Goal: Navigation & Orientation: Find specific page/section

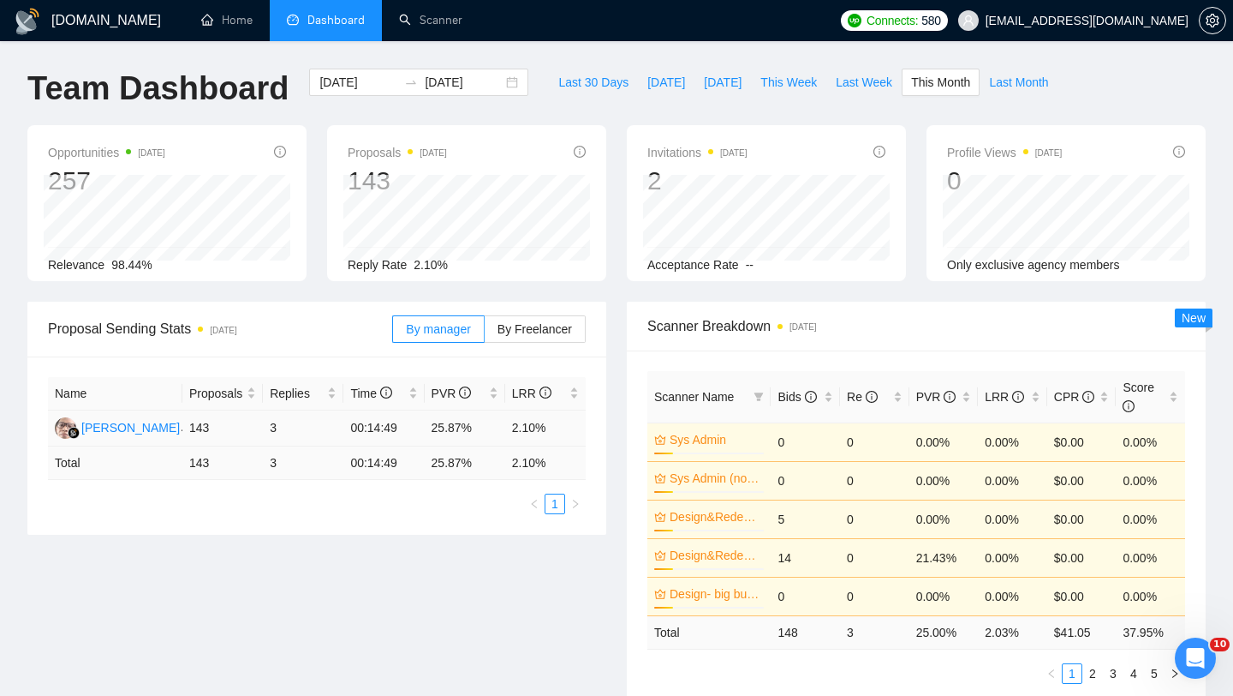
scroll to position [672, 0]
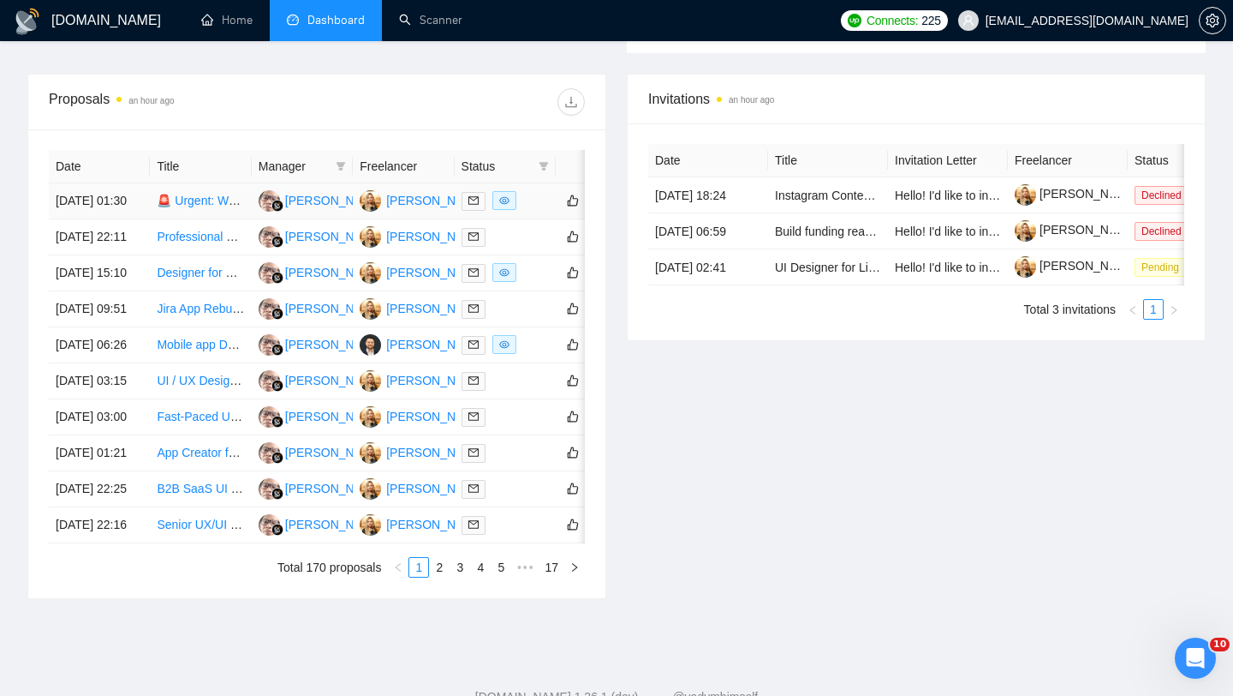
scroll to position [741, 0]
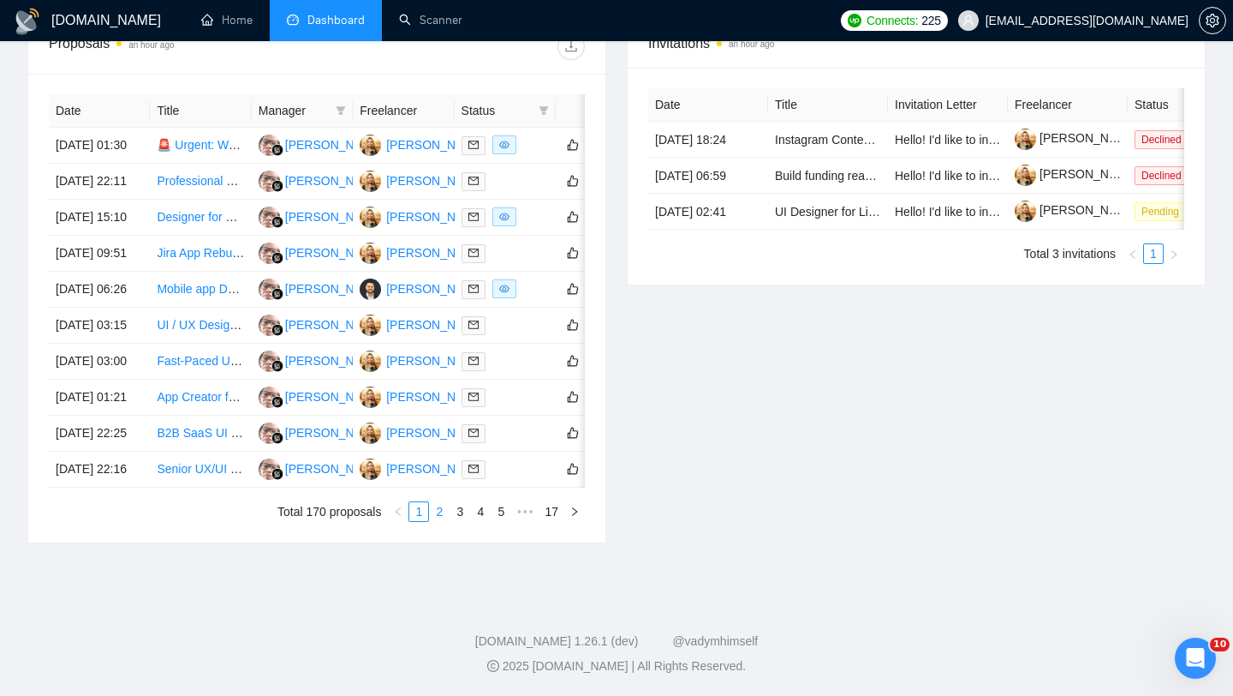
click at [436, 521] on link "2" at bounding box center [439, 511] width 19 height 19
click at [461, 521] on link "3" at bounding box center [460, 511] width 19 height 19
click at [478, 521] on link "4" at bounding box center [480, 511] width 19 height 19
click at [481, 521] on link "5" at bounding box center [480, 511] width 19 height 19
click at [367, 521] on link "1" at bounding box center [370, 511] width 19 height 19
